Goal: Communication & Community: Answer question/provide support

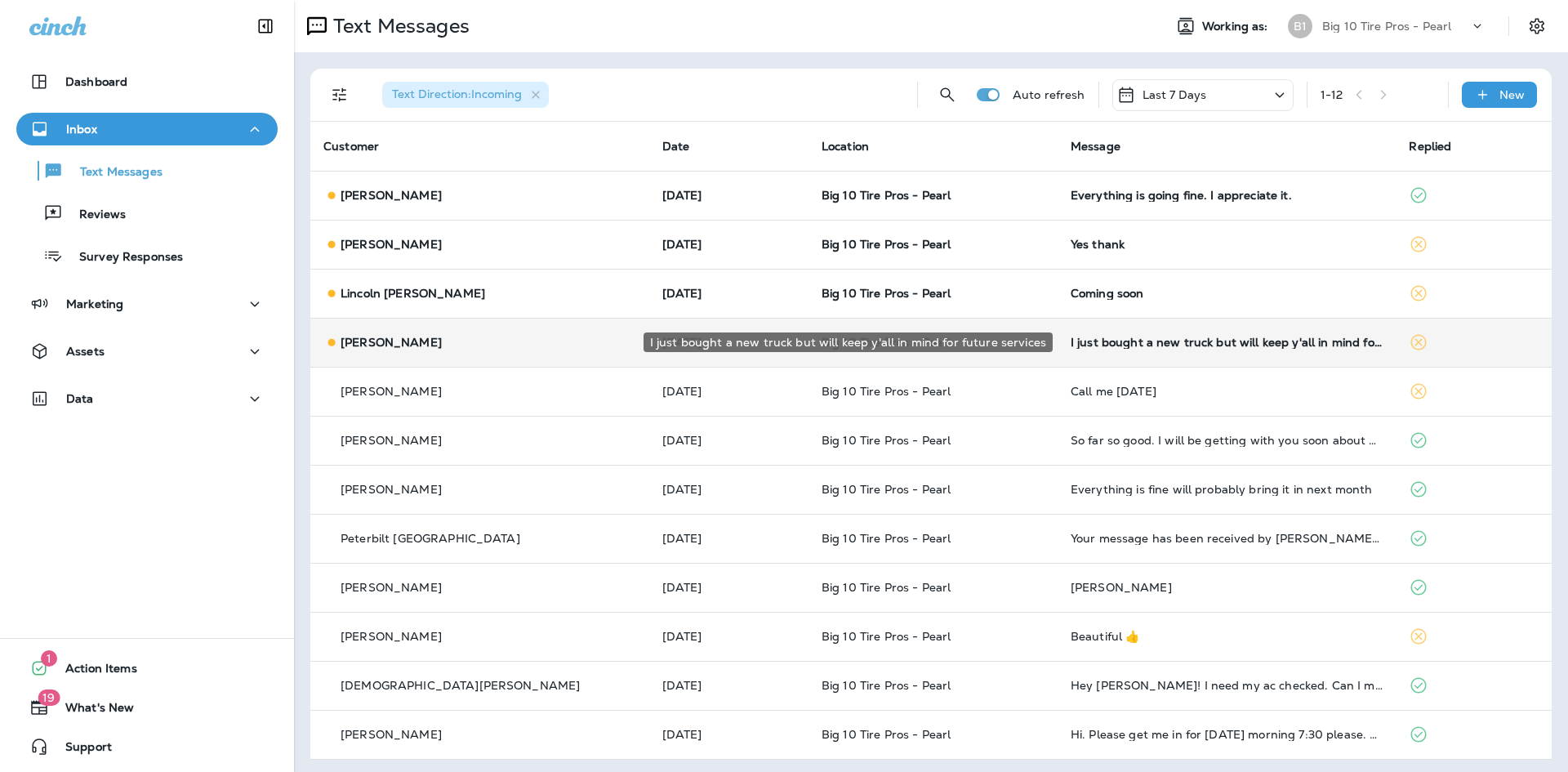
click at [1144, 337] on div "I just bought a new truck but will keep y'all in mind for future services" at bounding box center [1227, 342] width 313 height 13
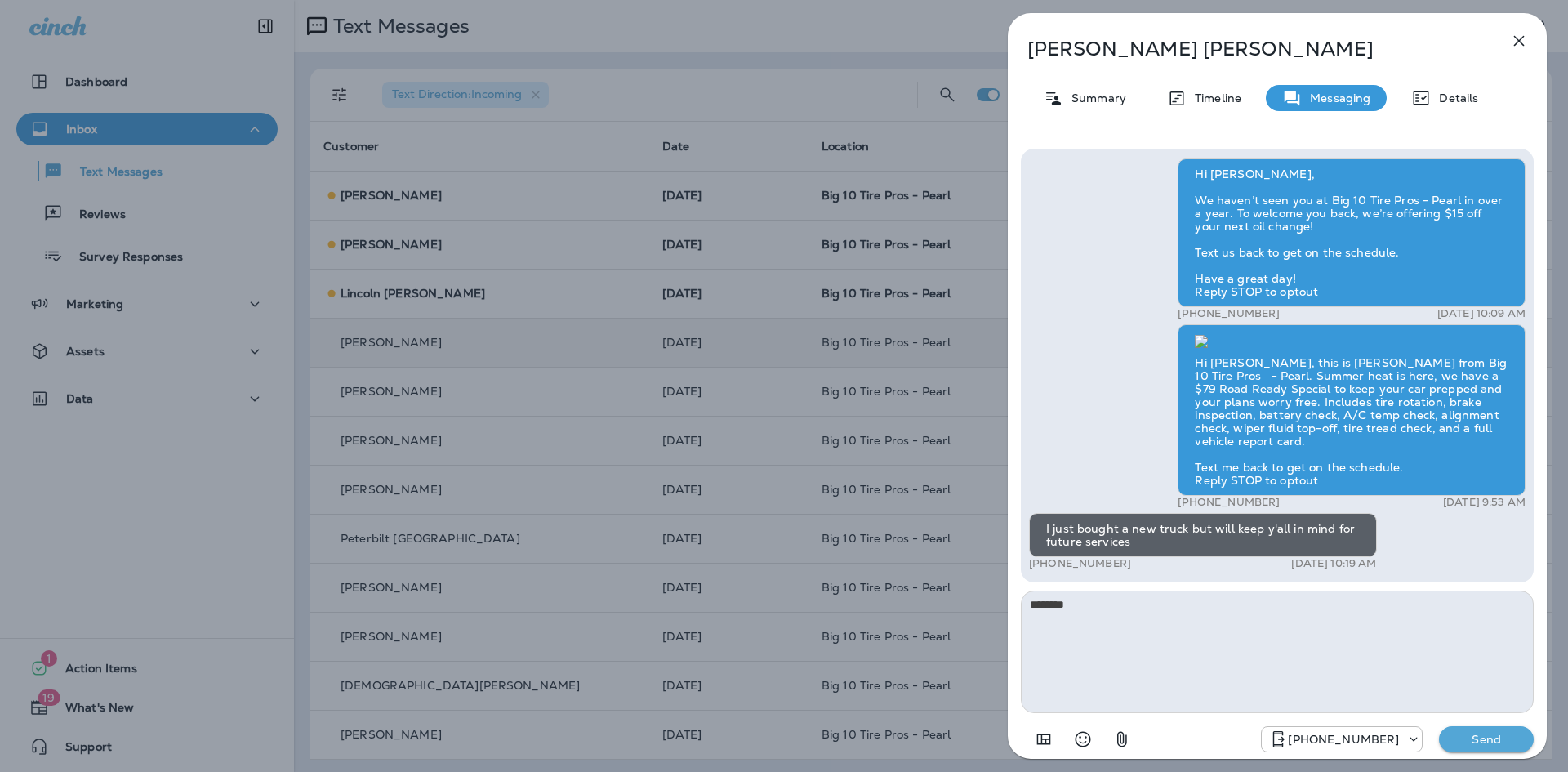
type textarea "********"
click at [1463, 746] on button "Send" at bounding box center [1486, 739] width 95 height 26
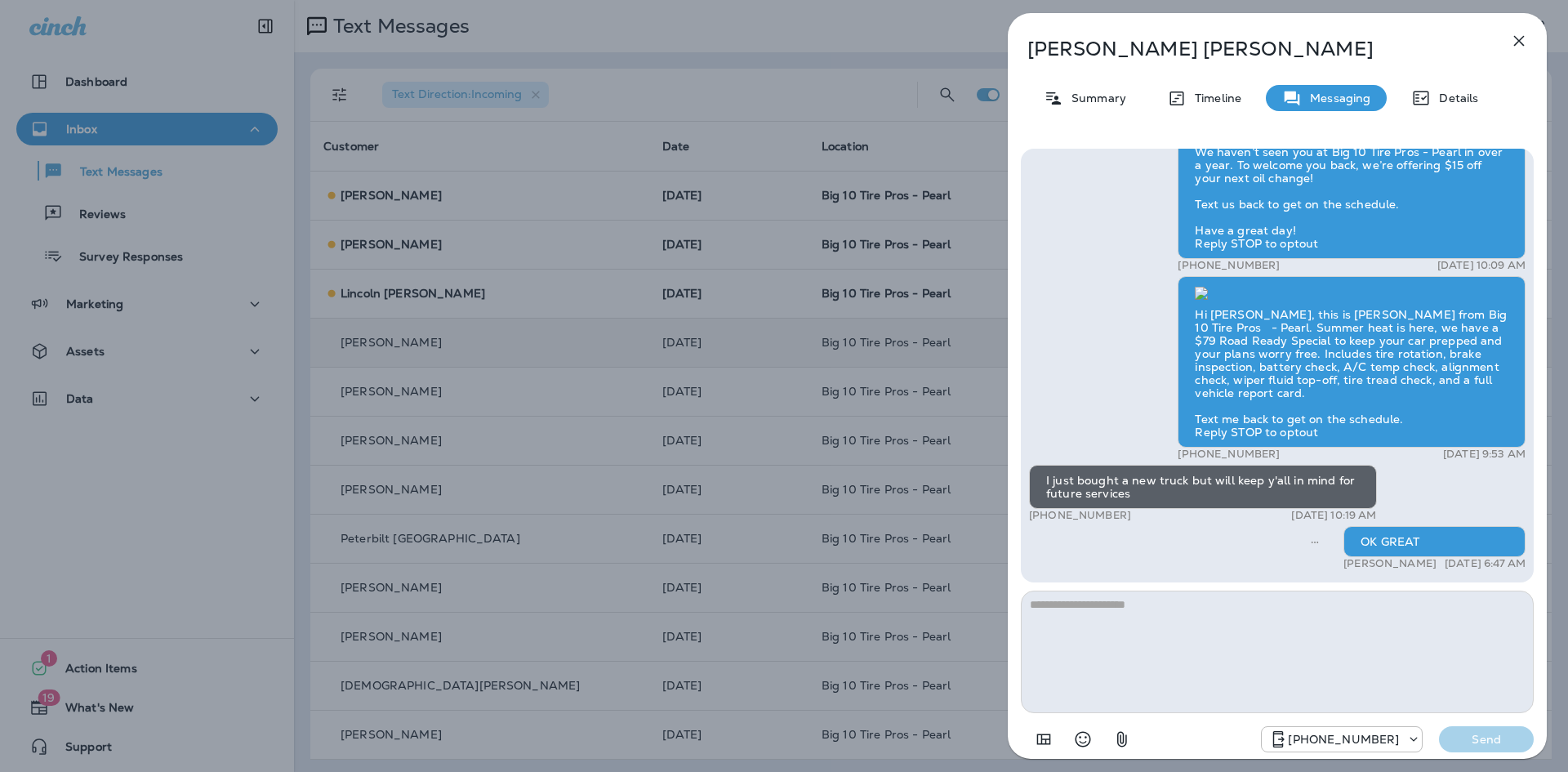
click at [1521, 45] on icon "button" at bounding box center [1519, 41] width 20 height 20
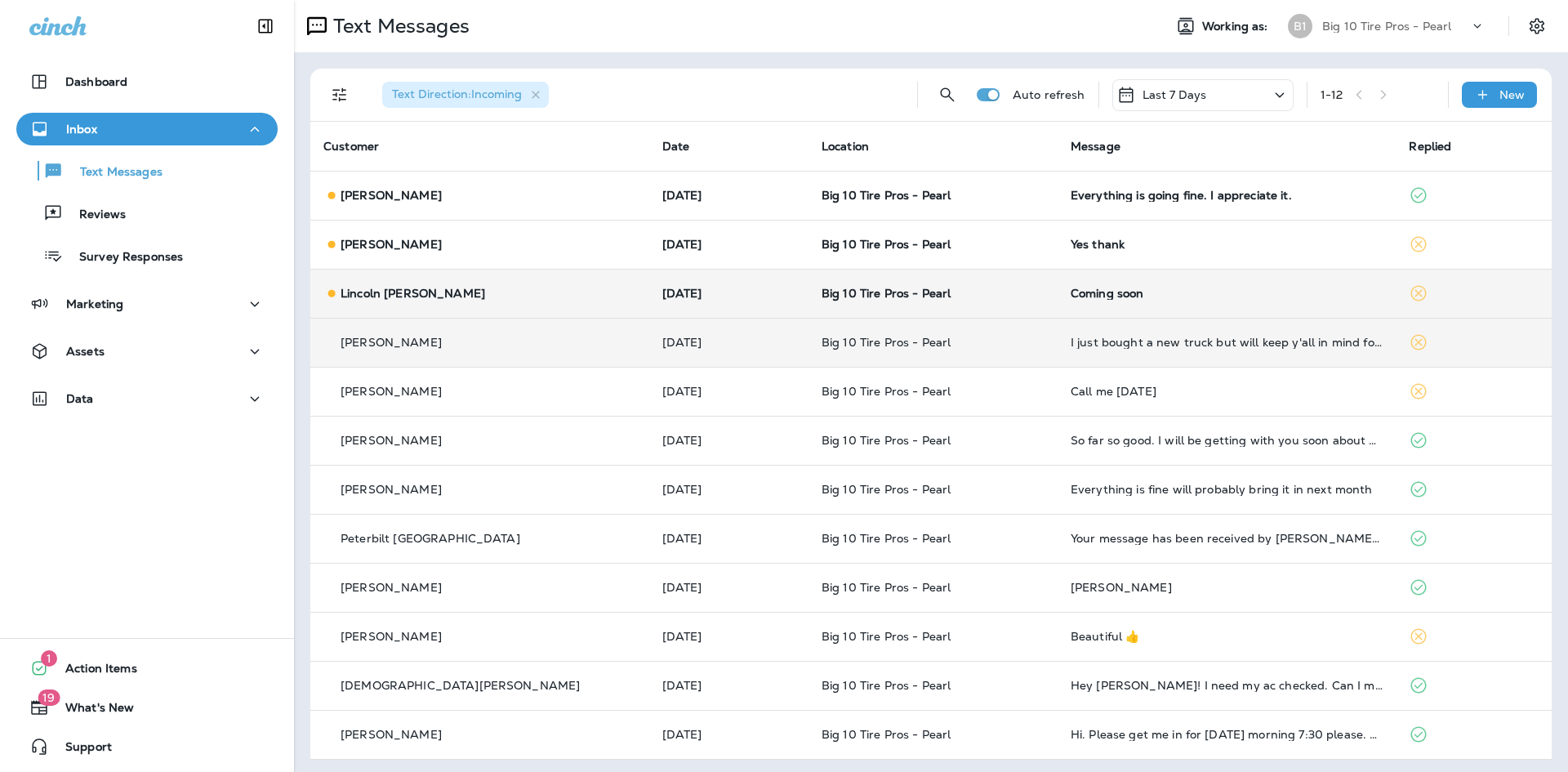
click at [1155, 291] on div "Coming soon" at bounding box center [1227, 293] width 313 height 13
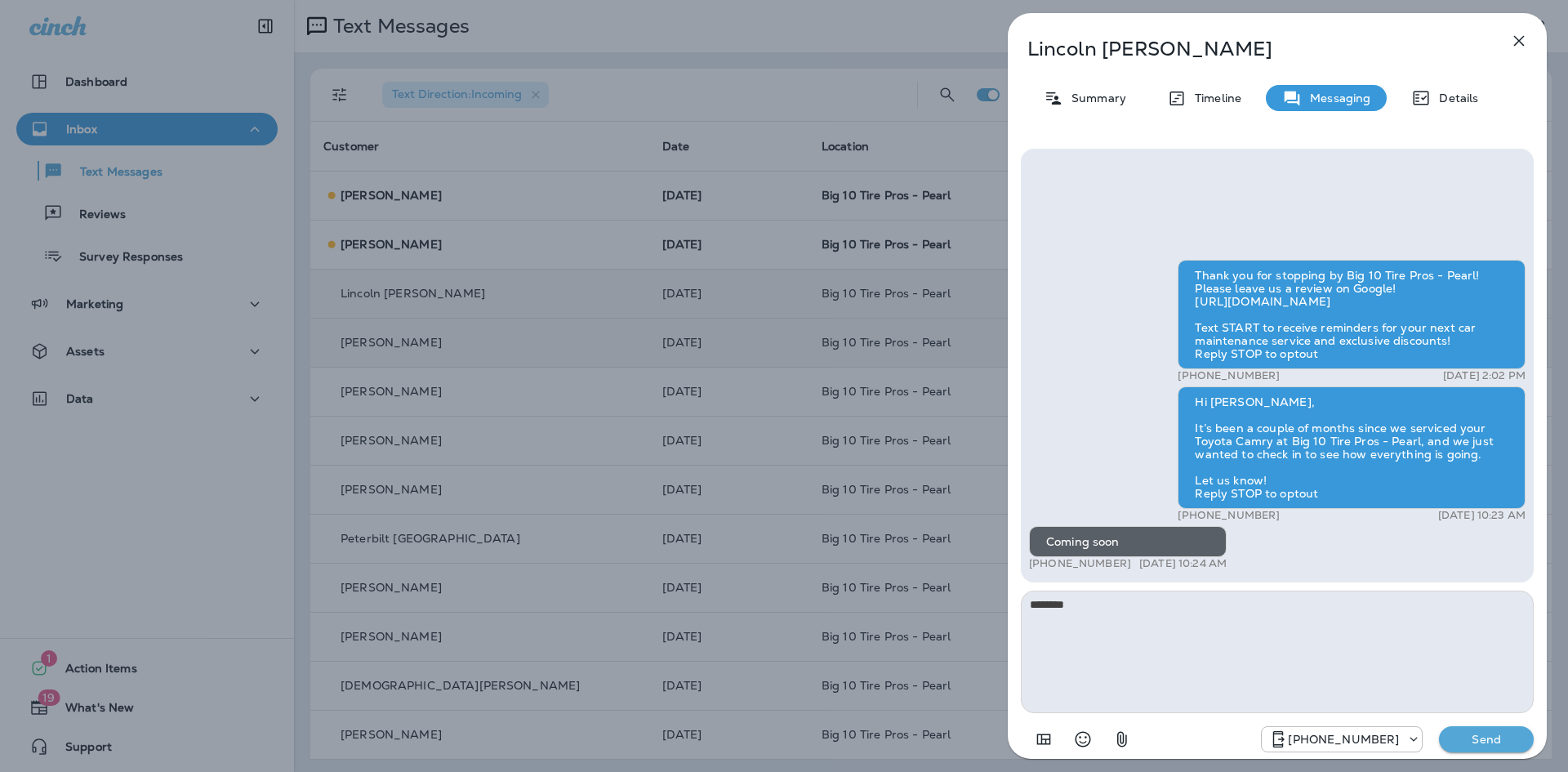
type textarea "********"
click at [1494, 738] on p "Send" at bounding box center [1486, 739] width 69 height 15
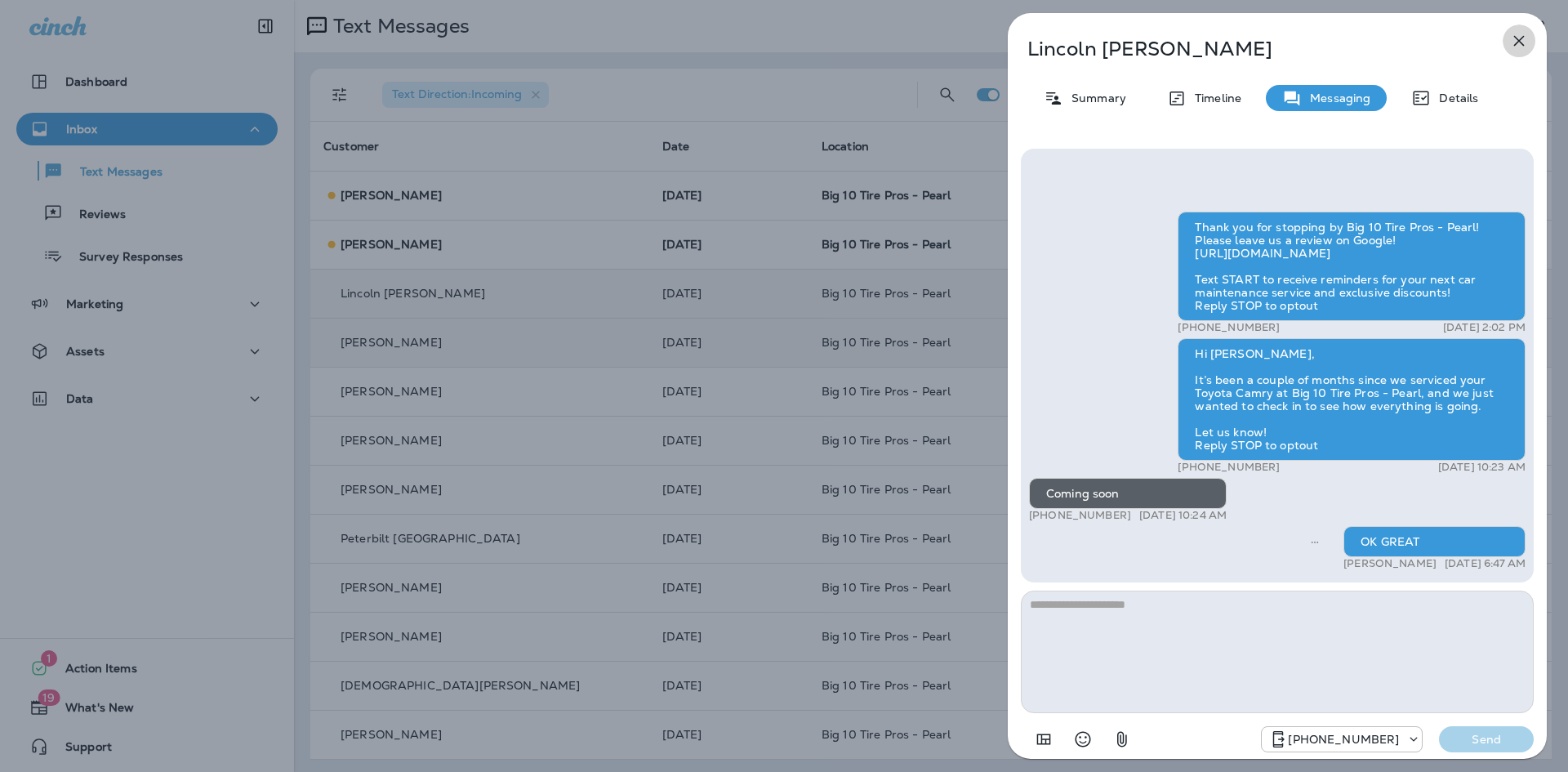
click at [1513, 44] on icon "button" at bounding box center [1519, 41] width 20 height 20
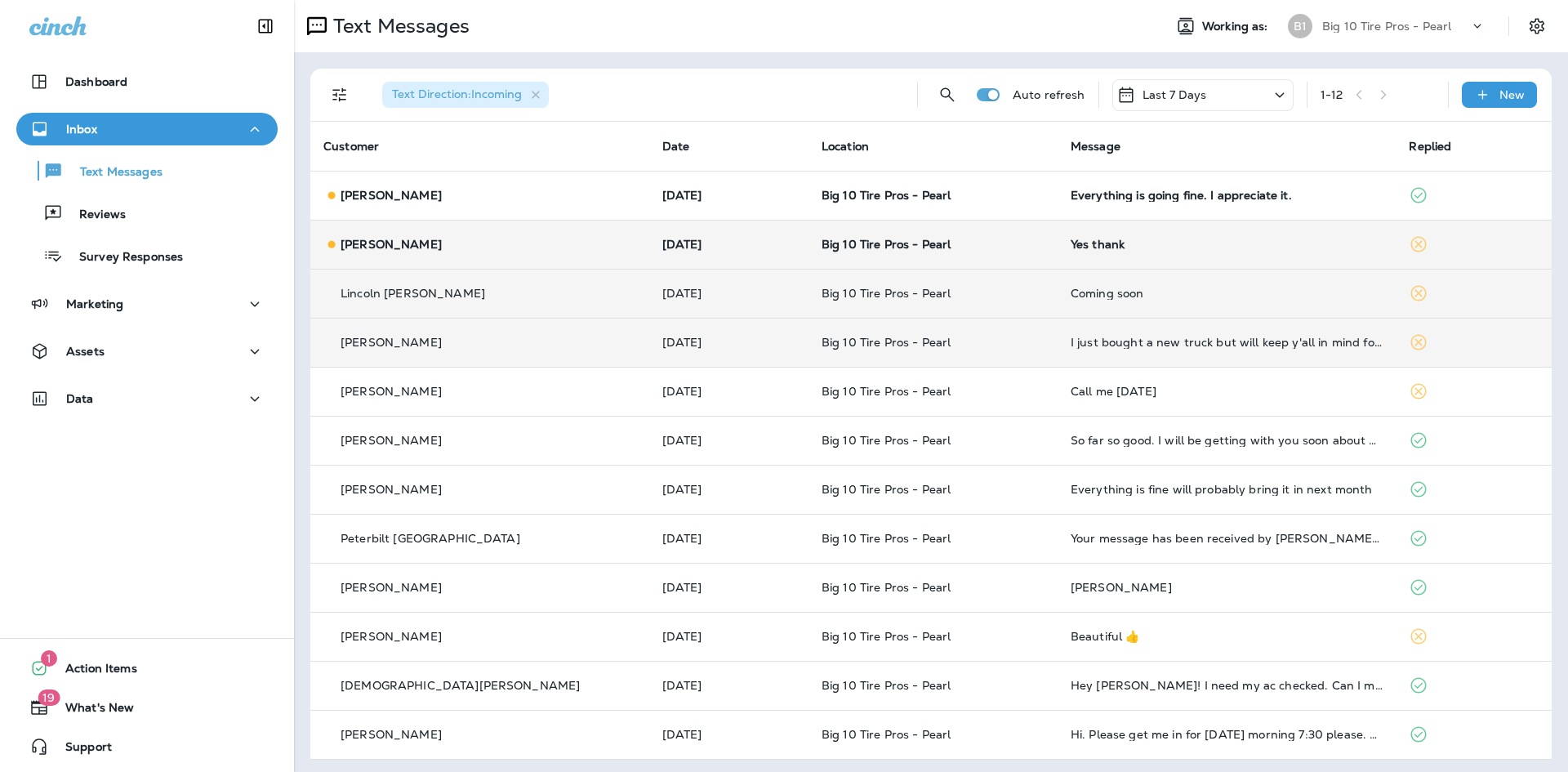
click at [1303, 253] on td "Yes thank" at bounding box center [1227, 244] width 339 height 49
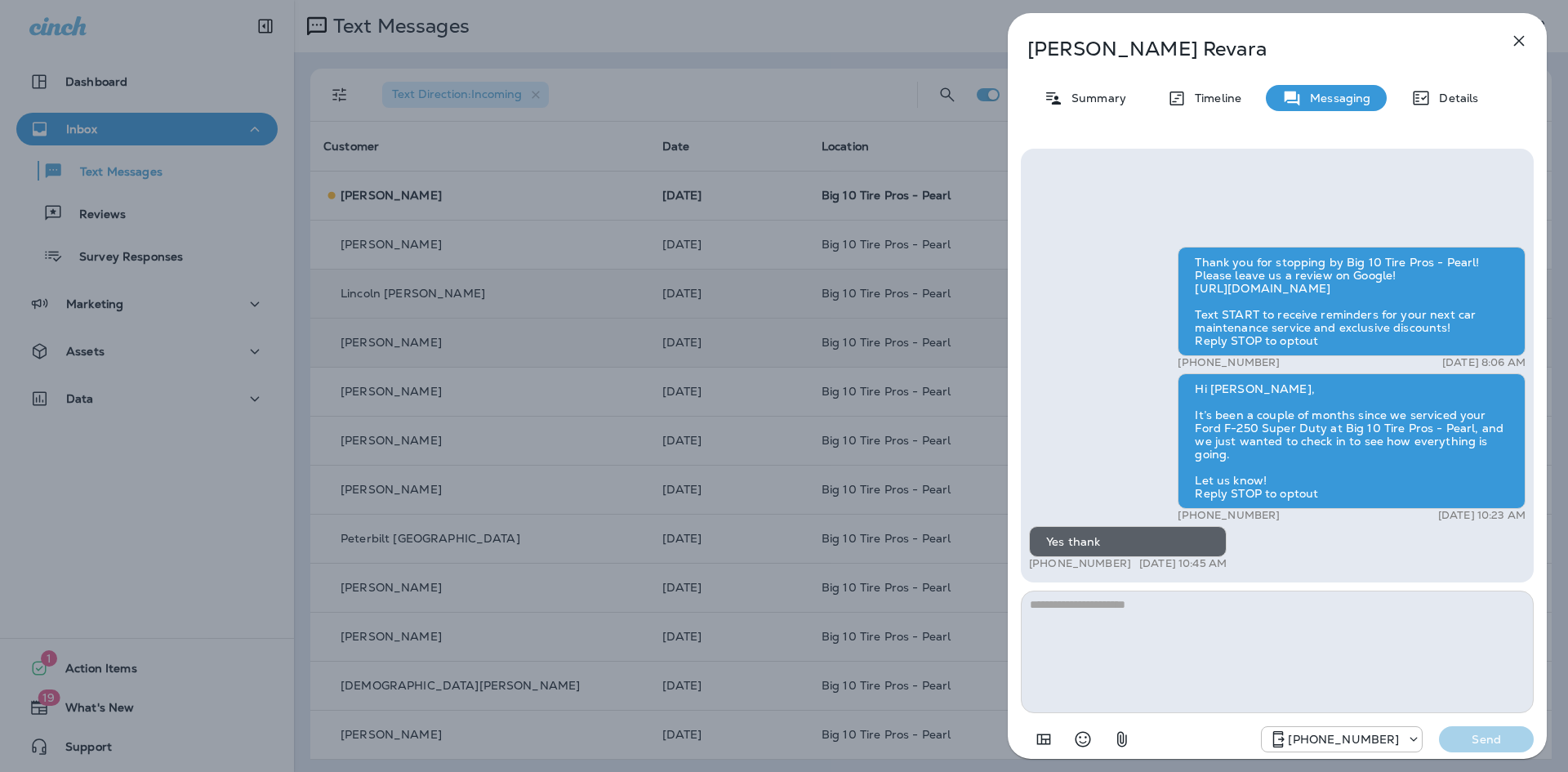
click at [1521, 33] on icon "button" at bounding box center [1519, 41] width 20 height 20
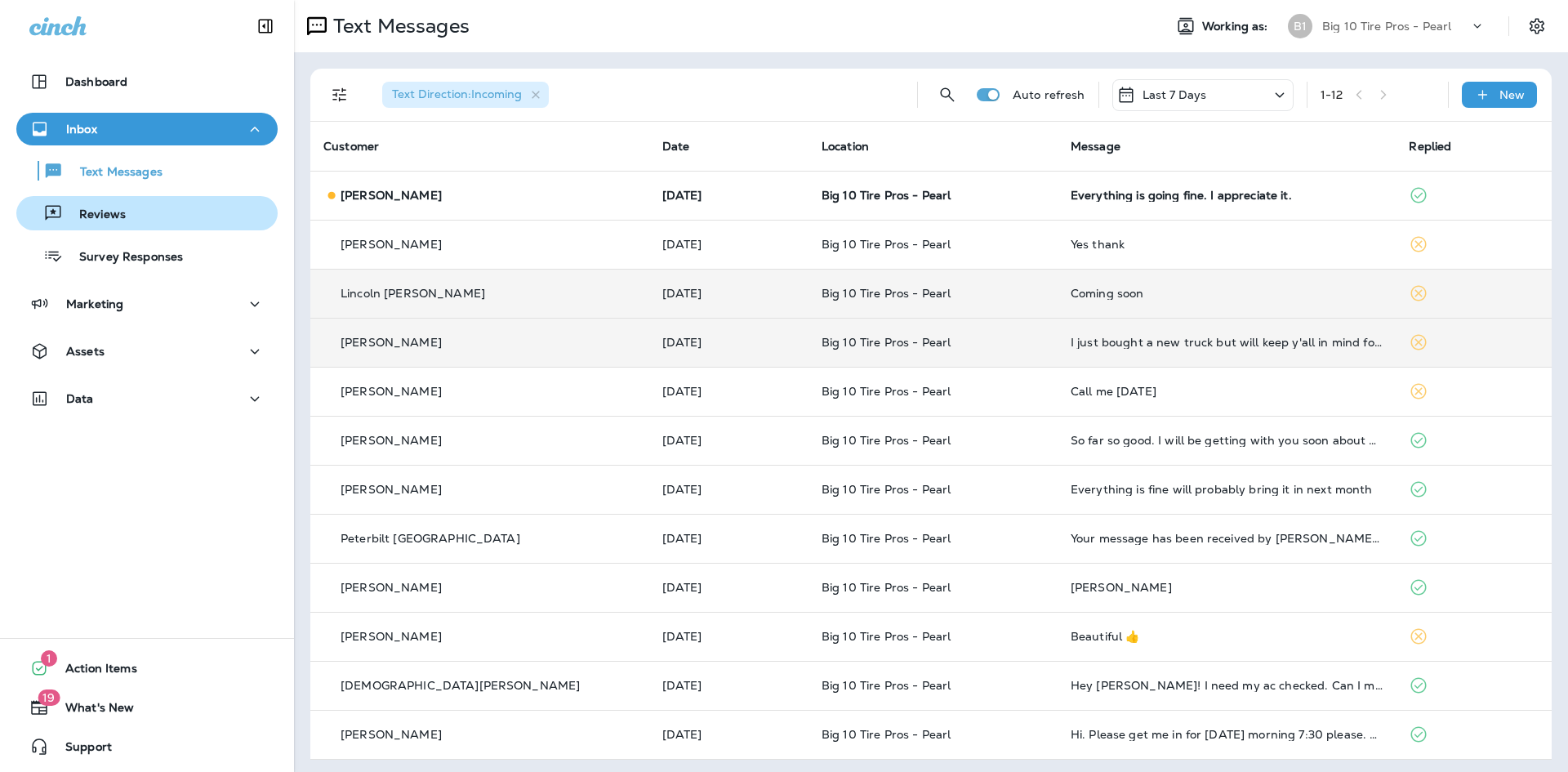
click at [85, 217] on p "Reviews" at bounding box center [94, 215] width 63 height 16
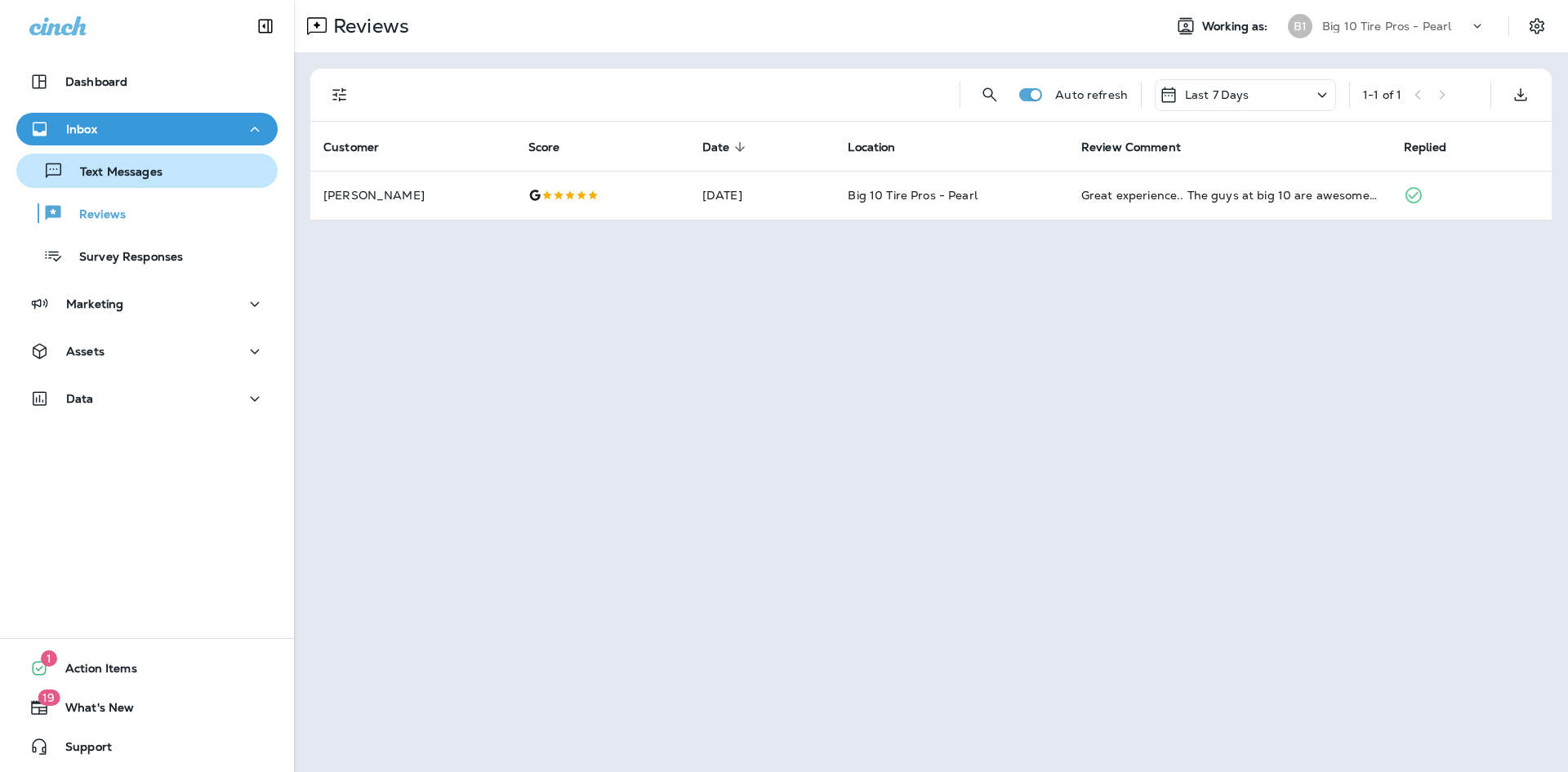
click at [96, 172] on p "Text Messages" at bounding box center [113, 173] width 99 height 16
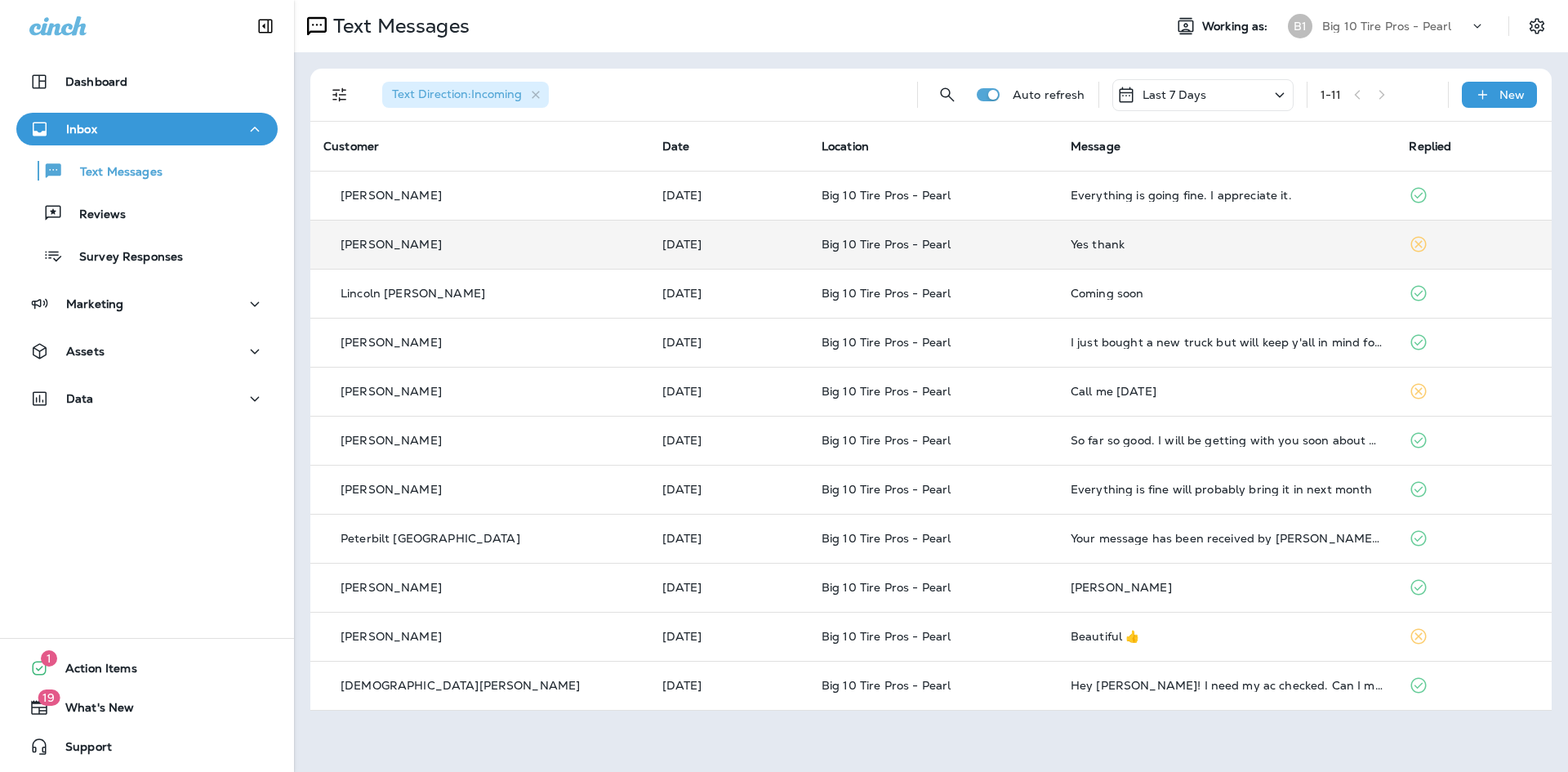
click at [1343, 229] on td "Yes thank" at bounding box center [1227, 244] width 339 height 49
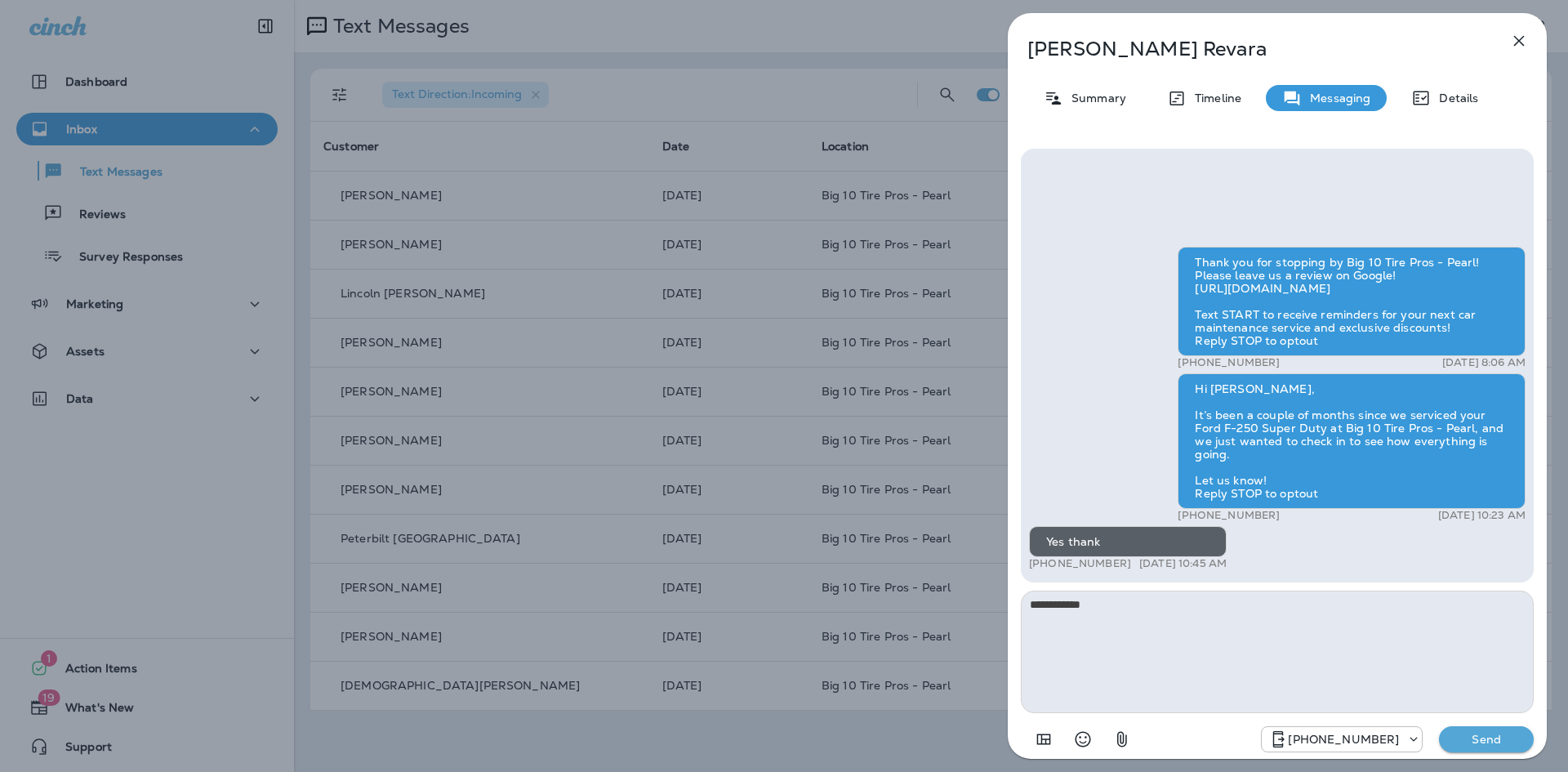
type textarea "**********"
click at [1477, 733] on p "Send" at bounding box center [1486, 739] width 69 height 15
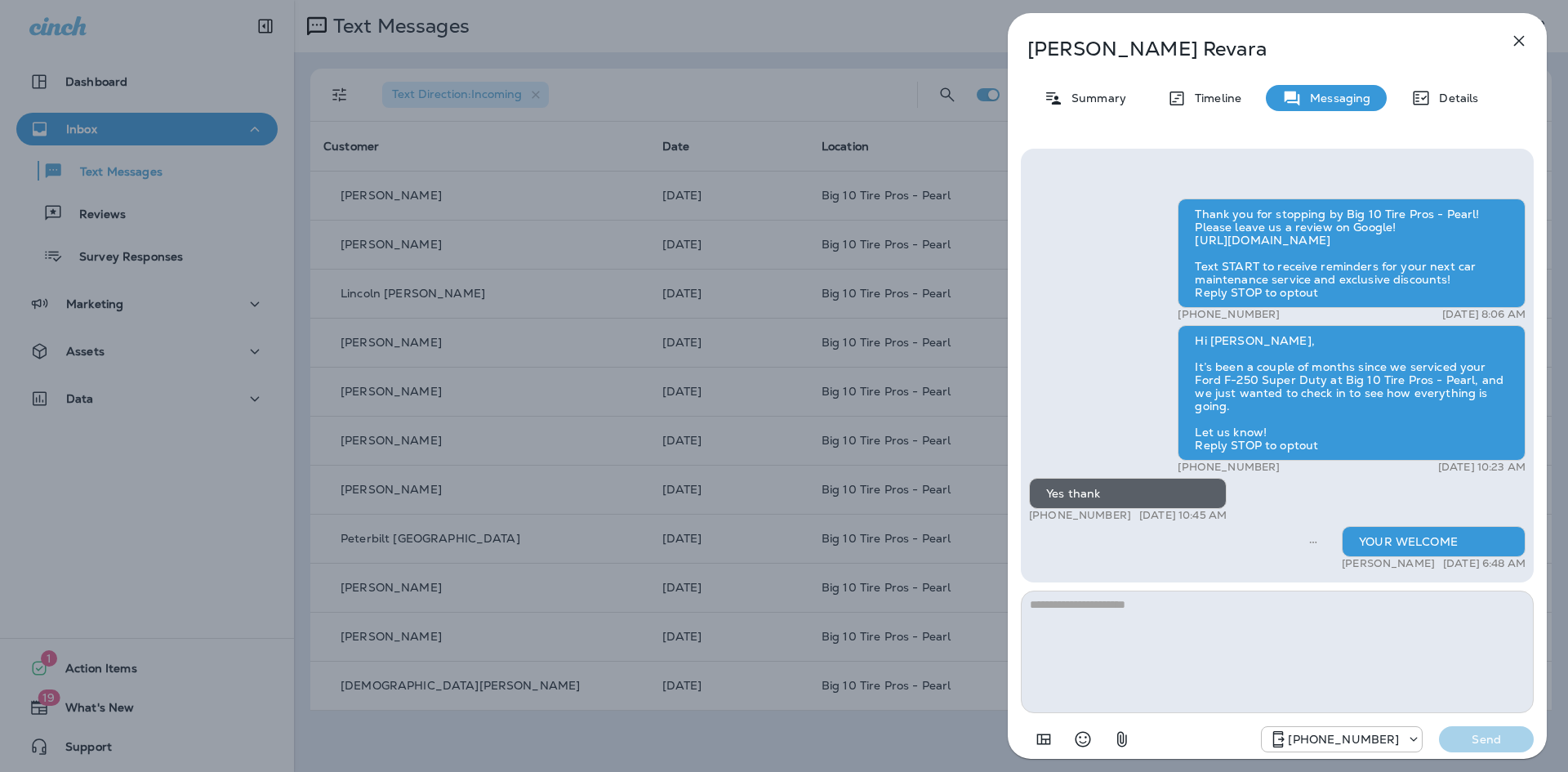
click at [1519, 40] on icon "button" at bounding box center [1519, 41] width 11 height 11
